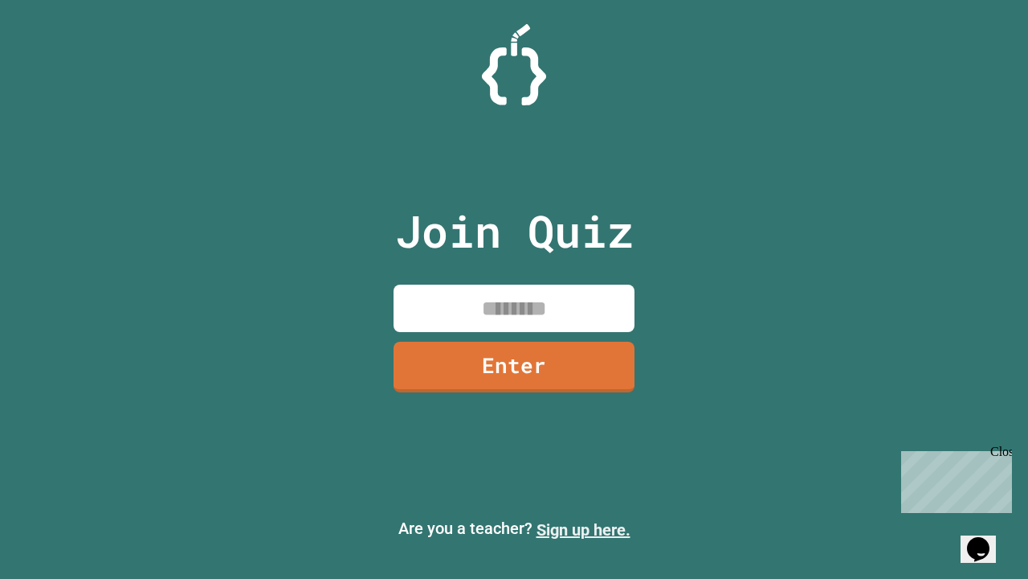
click at [583, 530] on link "Sign up here." at bounding box center [584, 529] width 94 height 19
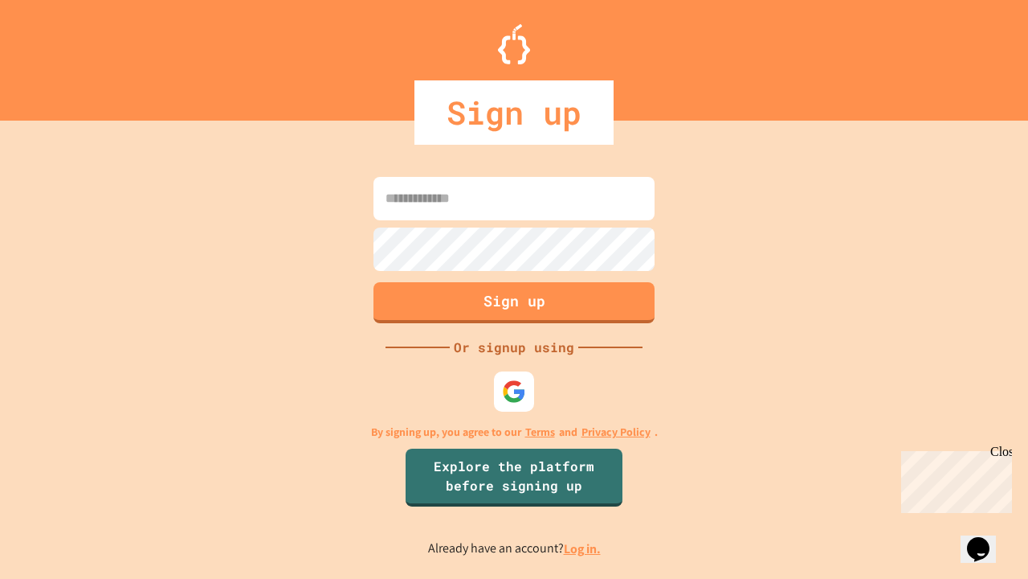
click at [583, 548] on link "Log in." at bounding box center [582, 548] width 37 height 17
